Goal: Task Accomplishment & Management: Manage account settings

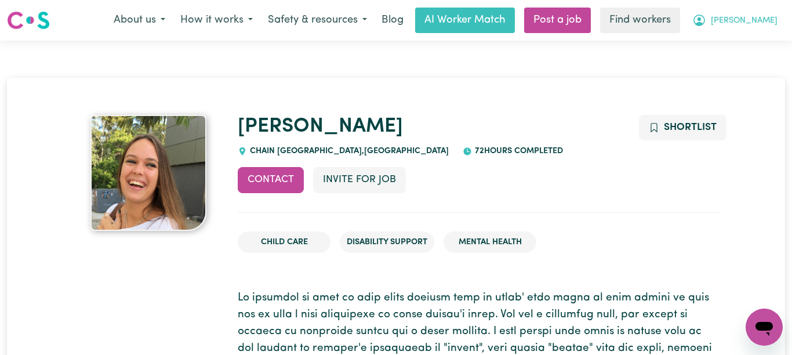
click at [769, 21] on span "[PERSON_NAME]" at bounding box center [744, 21] width 67 height 13
click at [741, 64] on link "Logout" at bounding box center [739, 67] width 92 height 22
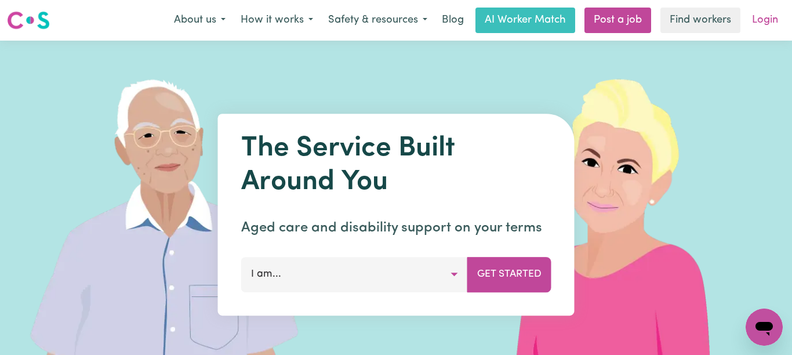
click at [754, 28] on link "Login" at bounding box center [765, 21] width 40 height 26
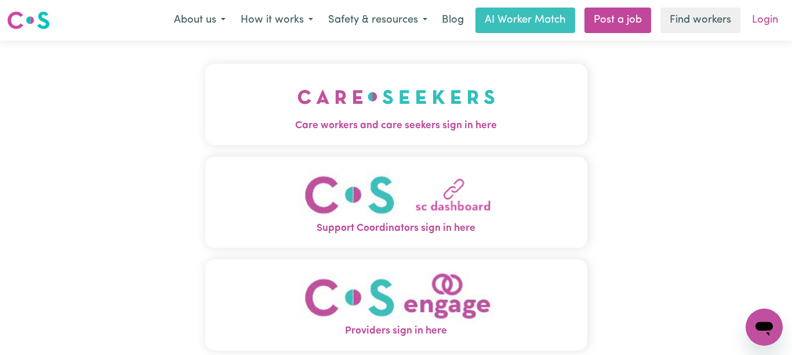
click at [749, 27] on link "Login" at bounding box center [765, 21] width 40 height 26
click at [547, 87] on button "Care workers and care seekers sign in here" at bounding box center [396, 104] width 382 height 81
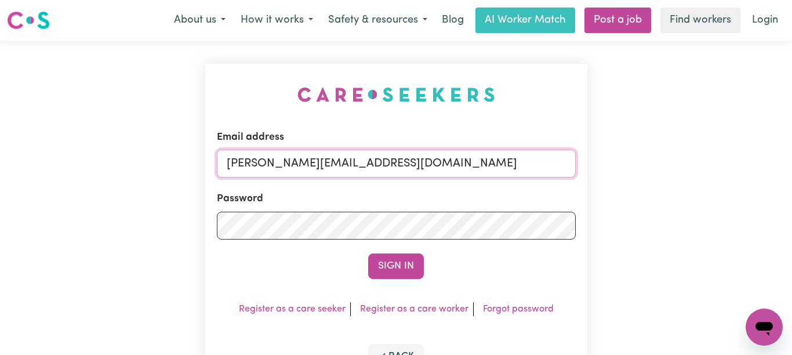
click at [499, 162] on input "annie@careseekers.com.au" at bounding box center [396, 164] width 359 height 28
drag, startPoint x: 479, startPoint y: 166, endPoint x: 286, endPoint y: 165, distance: 192.6
click at [286, 165] on input "superuser~AaronLynch@careseekers.com.au" at bounding box center [396, 164] width 359 height 28
type input "superuser~KishoreHOC@careseekers.com.au"
click at [368, 254] on button "Sign In" at bounding box center [396, 267] width 56 height 26
